Goal: Information Seeking & Learning: Find specific fact

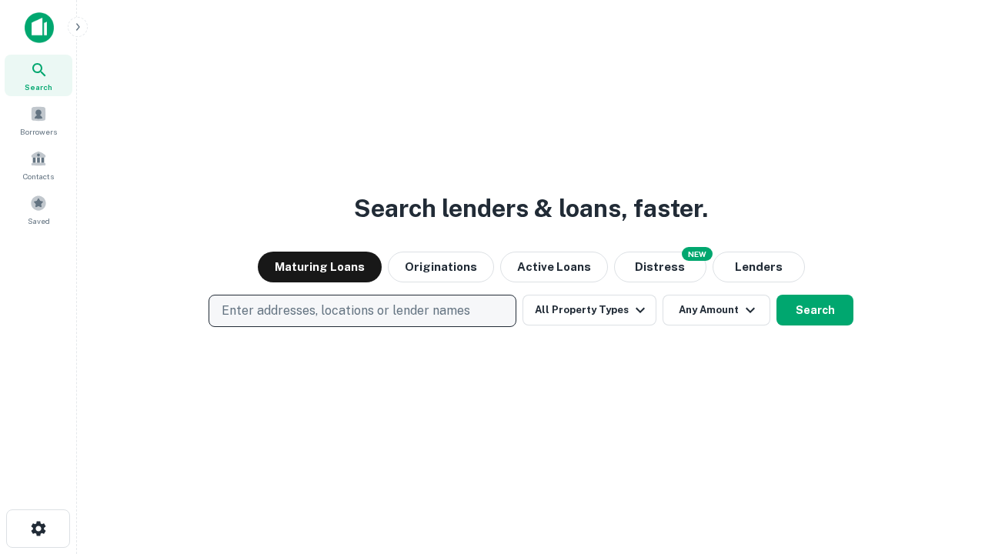
click at [362, 311] on p "Enter addresses, locations or lender names" at bounding box center [346, 311] width 249 height 18
type input "**********"
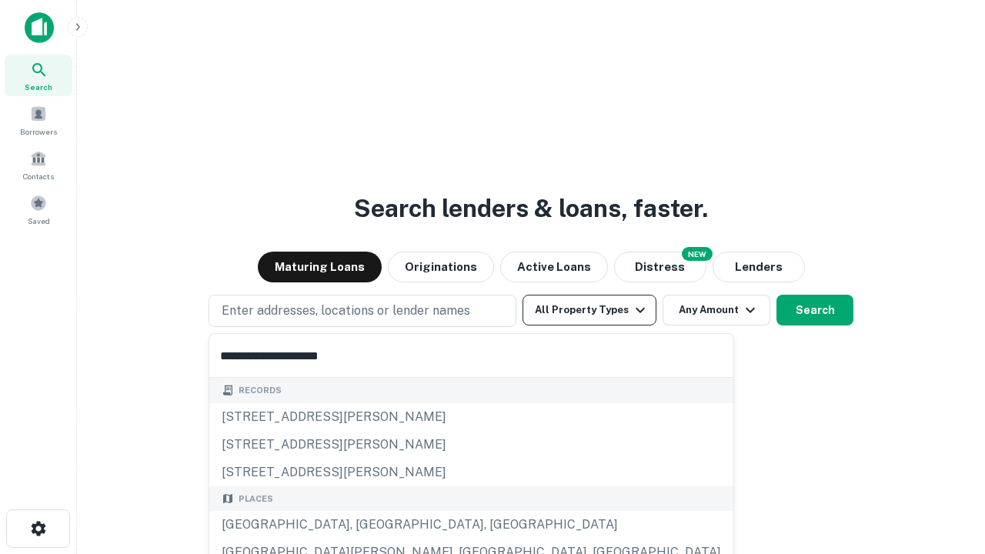
click at [589, 310] on button "All Property Types" at bounding box center [590, 310] width 134 height 31
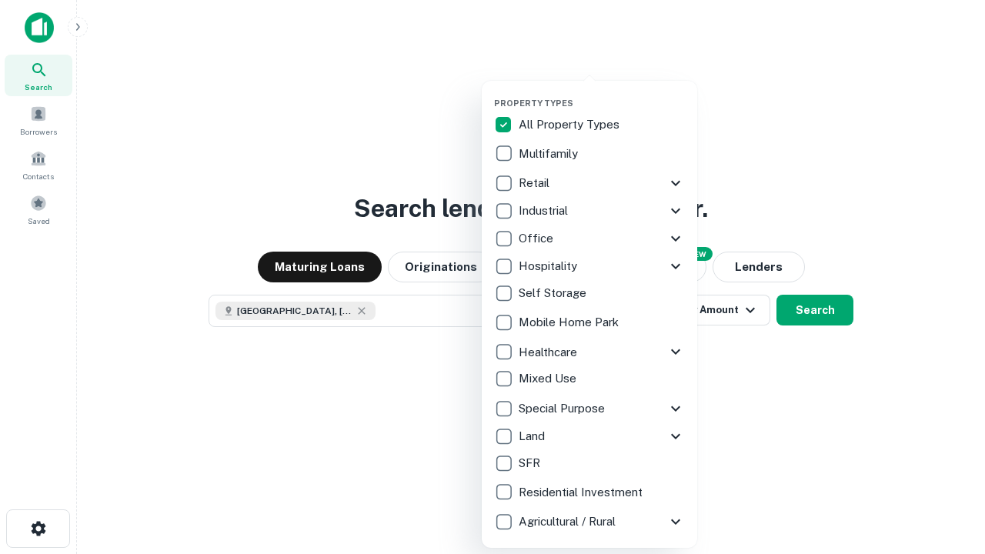
click at [602, 93] on button "button" at bounding box center [601, 93] width 215 height 1
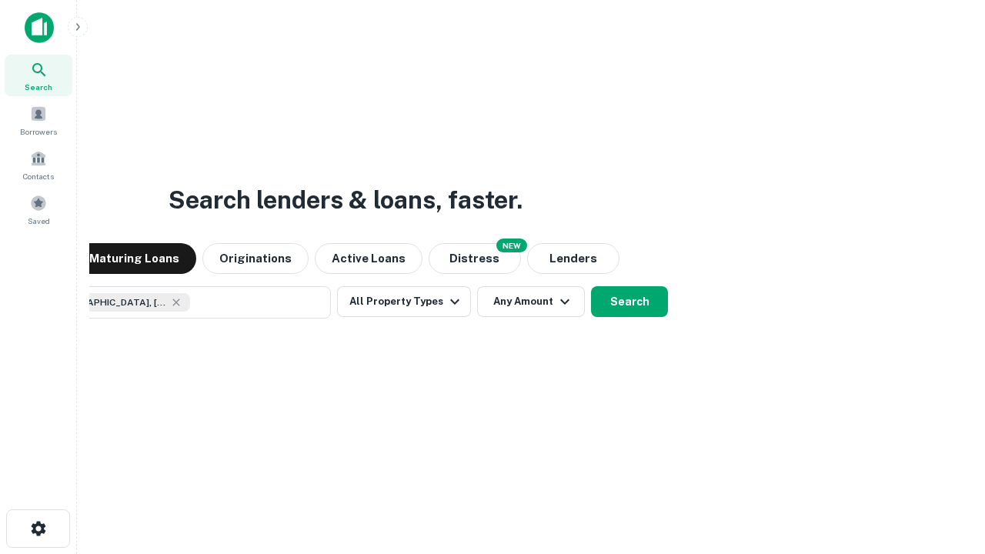
scroll to position [25, 0]
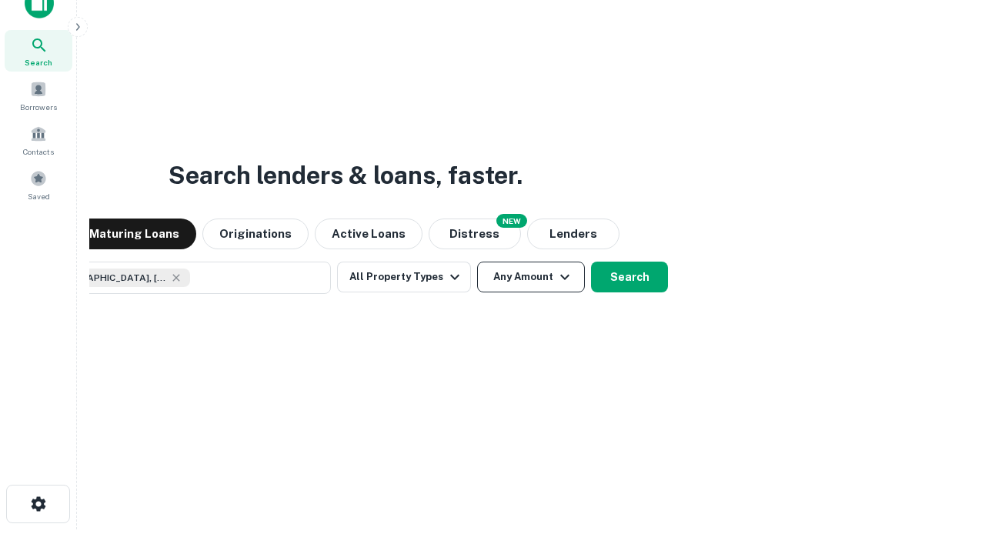
click at [477, 262] on button "Any Amount" at bounding box center [531, 277] width 108 height 31
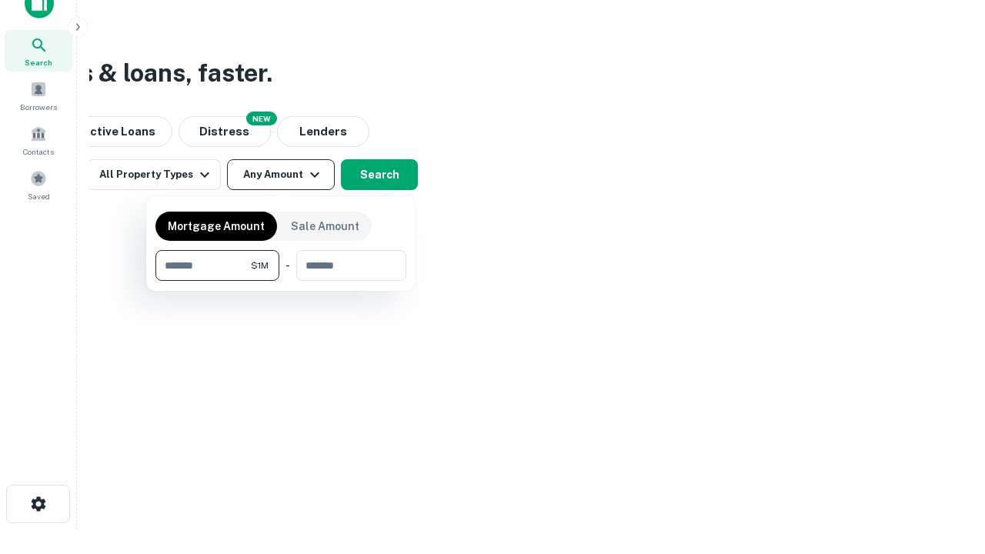
type input "*******"
click at [281, 281] on button "button" at bounding box center [280, 281] width 251 height 1
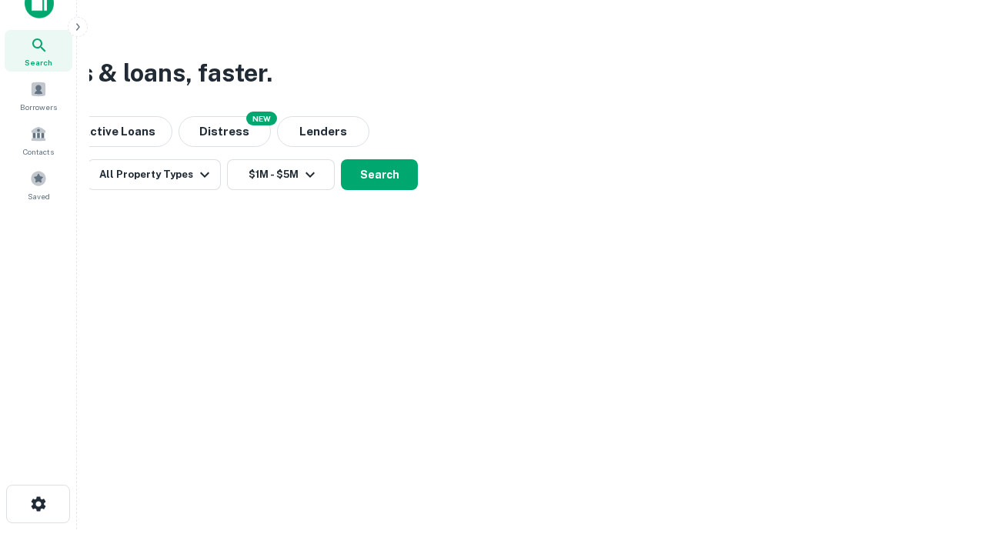
scroll to position [25, 0]
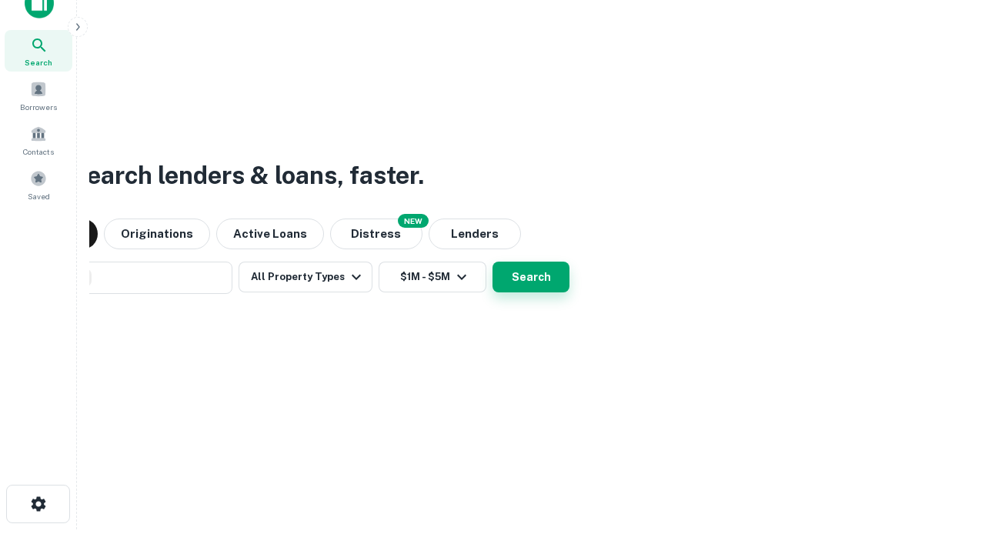
click at [493, 262] on button "Search" at bounding box center [531, 277] width 77 height 31
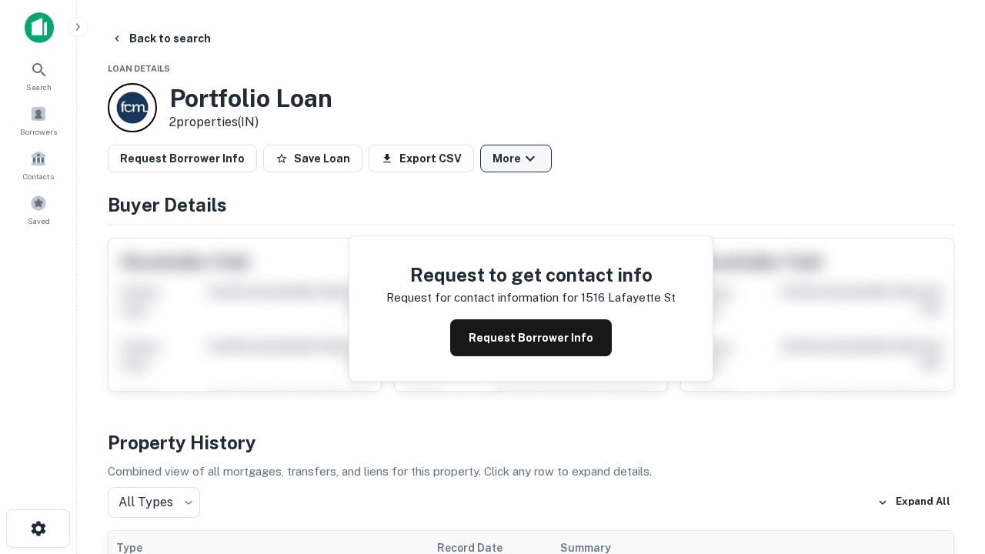
click at [516, 159] on button "More" at bounding box center [516, 159] width 72 height 28
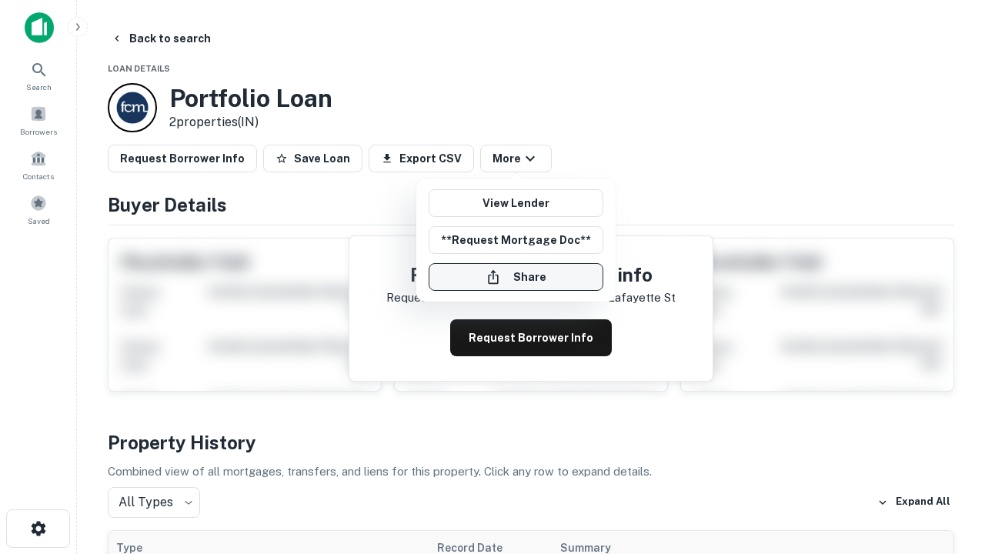
click at [516, 277] on button "Share" at bounding box center [516, 277] width 175 height 28
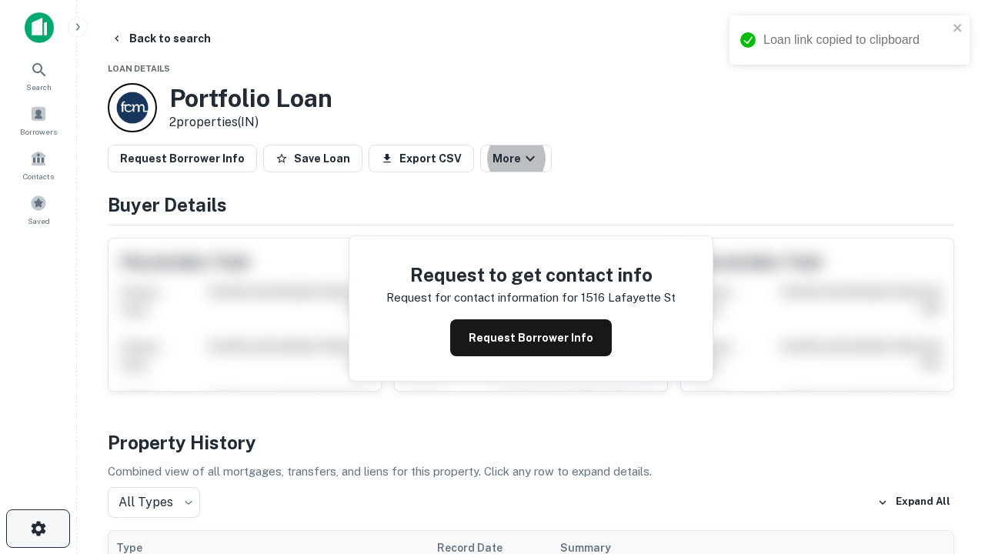
click at [38, 529] on icon "button" at bounding box center [38, 528] width 18 height 18
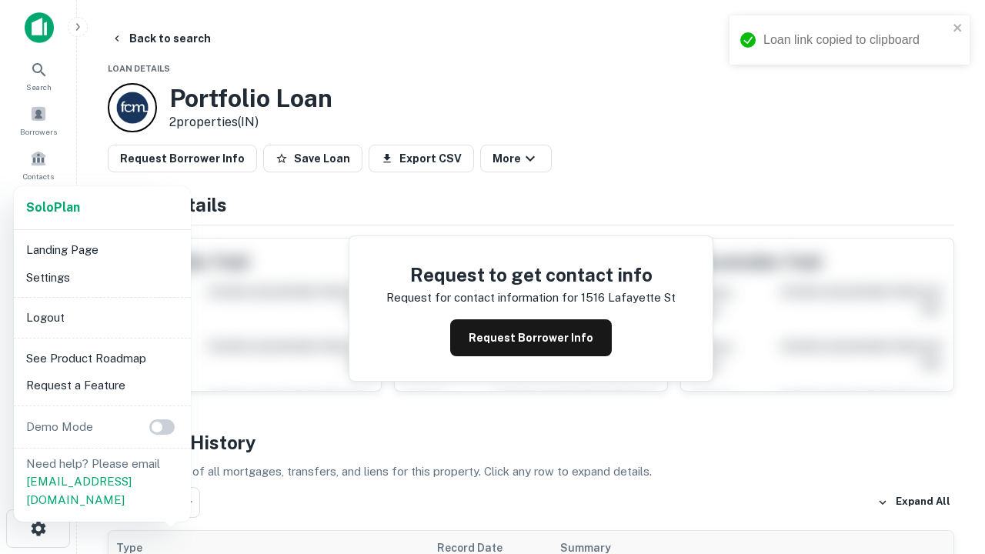
click at [102, 317] on li "Logout" at bounding box center [102, 318] width 165 height 28
